Goal: Find specific page/section: Find specific page/section

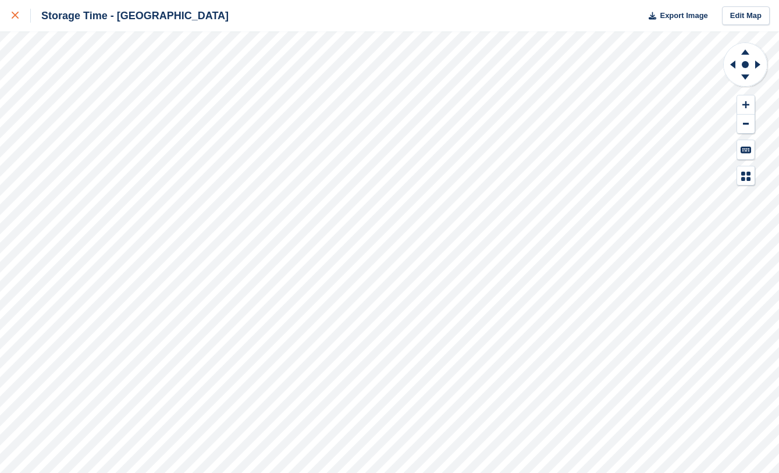
click at [18, 20] on div at bounding box center [21, 16] width 19 height 14
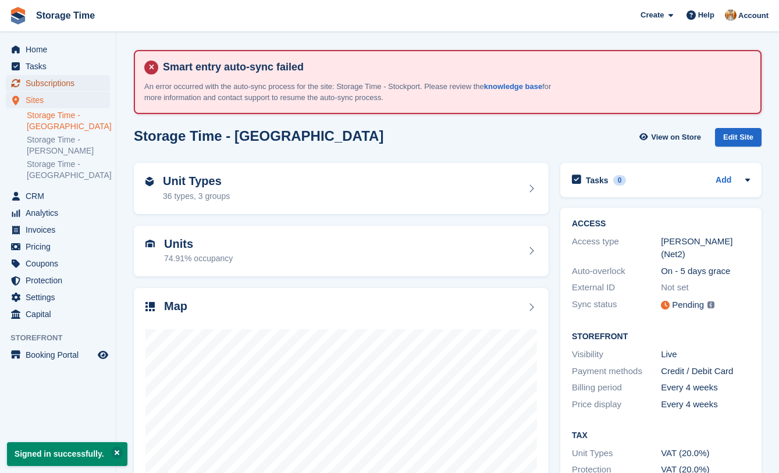
click at [62, 84] on span "Subscriptions" at bounding box center [61, 83] width 70 height 16
